Goal: Information Seeking & Learning: Learn about a topic

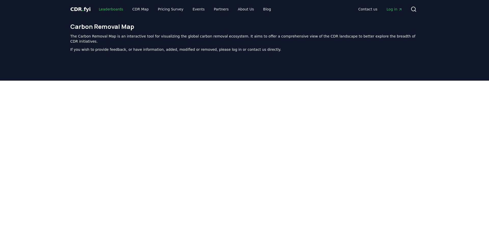
click at [115, 9] on link "Leaderboards" at bounding box center [111, 9] width 33 height 9
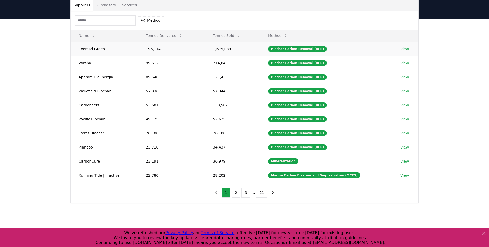
scroll to position [41, 0]
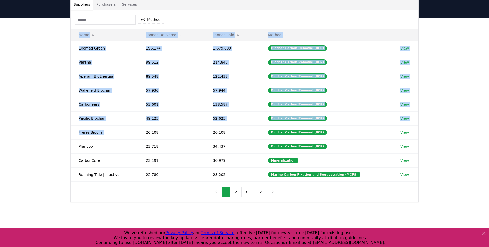
drag, startPoint x: 110, startPoint y: 133, endPoint x: 55, endPoint y: 132, distance: 55.0
click at [55, 132] on div "Suppliers Purchasers Services Method Name Tonnes Delivered Tonnes Sold Method E…" at bounding box center [244, 120] width 489 height 204
click at [106, 132] on td "Freres Biochar" at bounding box center [104, 132] width 67 height 14
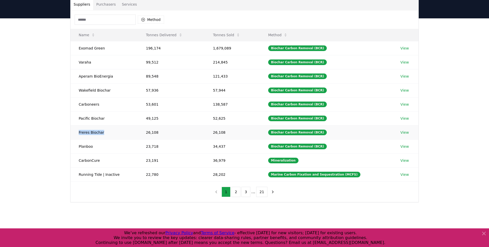
drag, startPoint x: 106, startPoint y: 132, endPoint x: 83, endPoint y: 132, distance: 23.2
click at [83, 132] on td "Freres Biochar" at bounding box center [104, 132] width 67 height 14
copy td "Freres Biochar"
drag, startPoint x: 95, startPoint y: 146, endPoint x: 78, endPoint y: 146, distance: 16.6
click at [78, 146] on td "Planboo" at bounding box center [104, 146] width 67 height 14
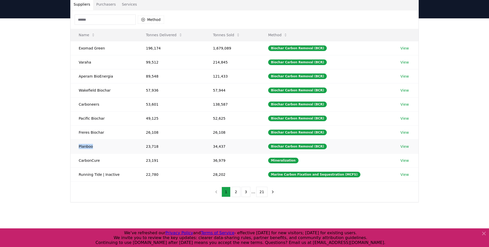
copy td "Planboo"
drag, startPoint x: 101, startPoint y: 161, endPoint x: 77, endPoint y: 161, distance: 24.5
click at [77, 161] on td "CarbonCure" at bounding box center [104, 160] width 67 height 14
copy td "CarbonCure"
drag, startPoint x: 117, startPoint y: 175, endPoint x: 78, endPoint y: 176, distance: 39.0
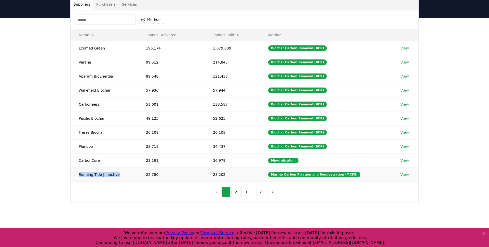
click at [78, 176] on td "Running Tide | Inactive" at bounding box center [104, 174] width 67 height 14
copy td "Running Tide | Inactive"
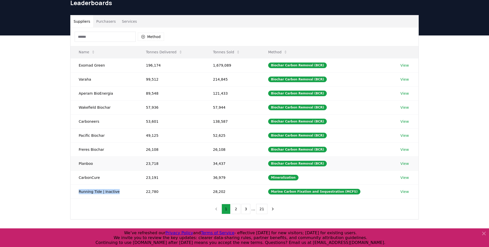
scroll to position [24, 0]
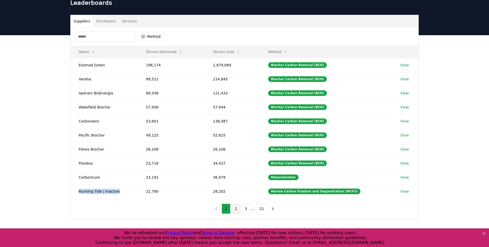
click at [236, 206] on button "2" at bounding box center [236, 208] width 9 height 10
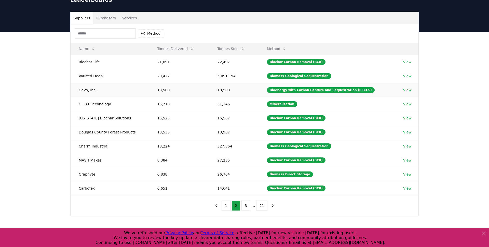
scroll to position [27, 0]
click at [187, 49] on button "Tonnes Delivered" at bounding box center [175, 48] width 45 height 10
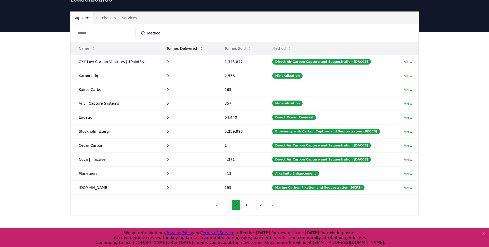
click at [187, 49] on button "Tonnes Delivered" at bounding box center [185, 48] width 45 height 10
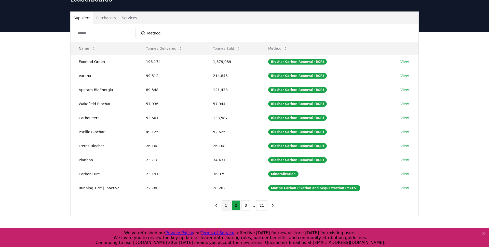
click at [227, 207] on button "1" at bounding box center [226, 205] width 9 height 10
click at [234, 206] on button "2" at bounding box center [236, 205] width 9 height 10
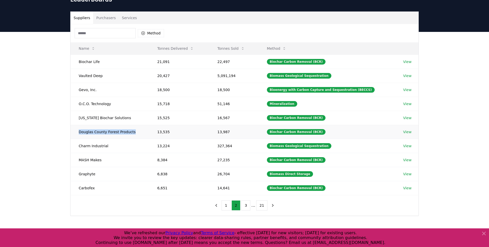
drag, startPoint x: 135, startPoint y: 132, endPoint x: 74, endPoint y: 132, distance: 60.6
click at [74, 132] on td "Douglas County Forest Products" at bounding box center [110, 132] width 78 height 14
copy td "Douglas County Forest Products"
drag, startPoint x: 121, startPoint y: 117, endPoint x: 72, endPoint y: 118, distance: 49.2
click at [72, 118] on td "[US_STATE] Biochar Solutions" at bounding box center [110, 118] width 78 height 14
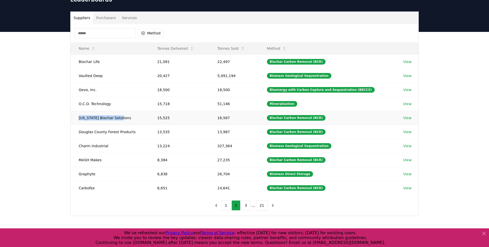
copy td "[US_STATE] Biochar Solutions"
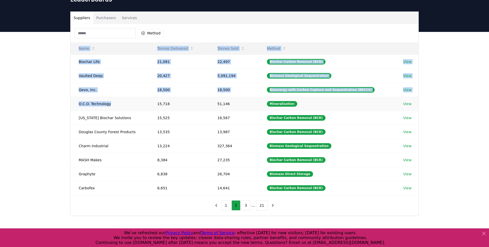
drag, startPoint x: 115, startPoint y: 104, endPoint x: 70, endPoint y: 104, distance: 44.6
click at [71, 104] on td "O.C.O. Technology" at bounding box center [110, 104] width 78 height 14
click at [86, 104] on td "O.C.O. Technology" at bounding box center [110, 104] width 78 height 14
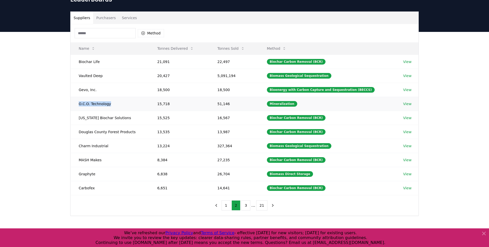
drag, startPoint x: 111, startPoint y: 103, endPoint x: 75, endPoint y: 103, distance: 35.7
click at [75, 103] on td "O.C.O. Technology" at bounding box center [110, 104] width 78 height 14
copy td "O.C.O. Technology"
drag, startPoint x: 95, startPoint y: 90, endPoint x: 76, endPoint y: 90, distance: 18.6
click at [76, 90] on td "Gevo, Inc." at bounding box center [110, 90] width 78 height 14
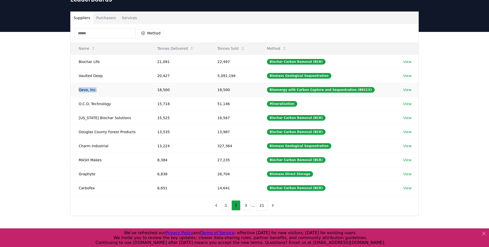
copy td "Gevo, Inc."
